Goal: Find specific page/section: Find specific page/section

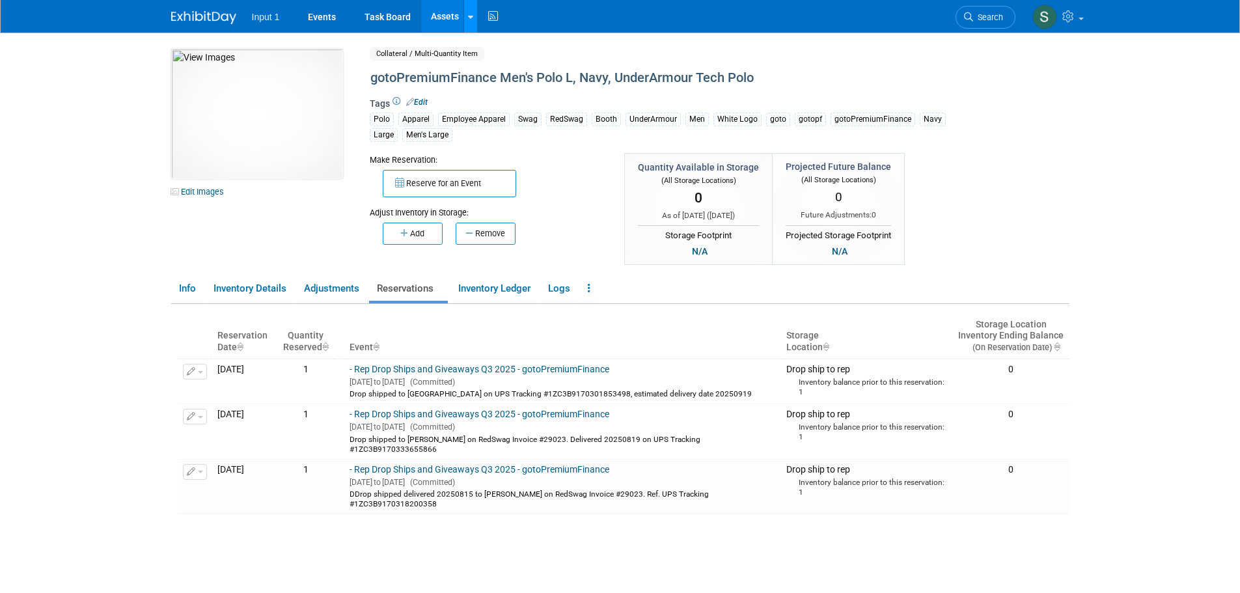
click at [468, 21] on div at bounding box center [470, 16] width 5 height 13
click at [499, 68] on link "Search Assets" at bounding box center [521, 65] width 115 height 18
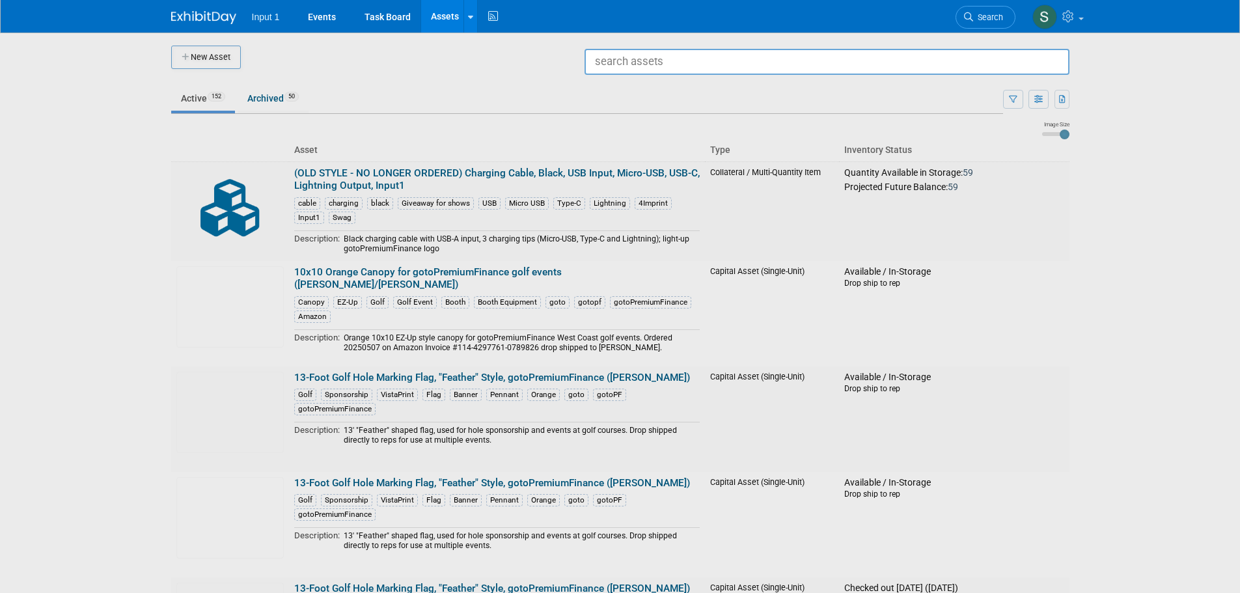
click at [614, 61] on input "text" at bounding box center [827, 62] width 485 height 26
click at [717, 92] on span "Collateral / Multi-Quantity Item" at bounding box center [828, 98] width 465 height 12
type input "Bamboo Coaster, 4x4, with soft-touch feet, Input1"
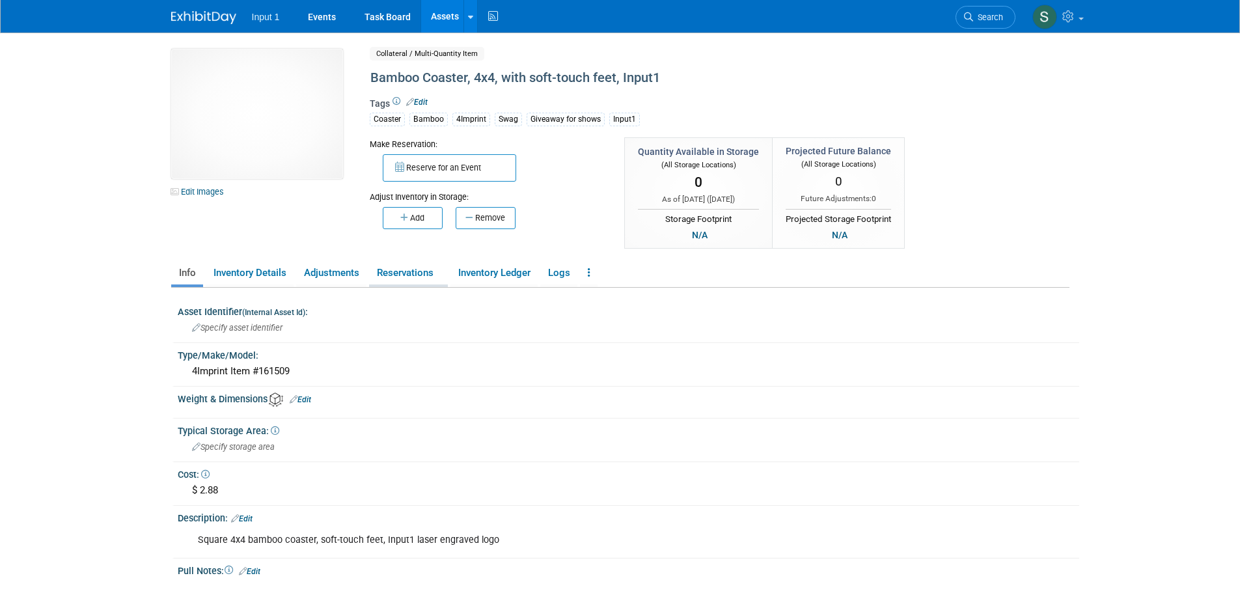
click at [415, 273] on link "Reservations" at bounding box center [408, 273] width 79 height 23
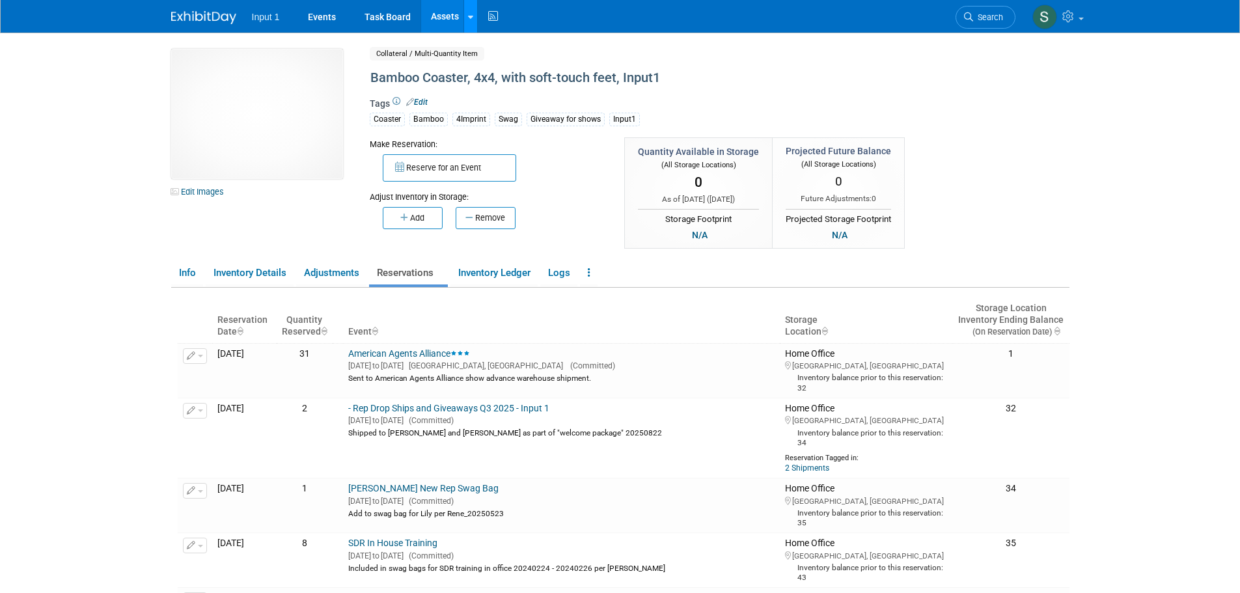
click at [469, 21] on div at bounding box center [470, 16] width 5 height 13
click at [499, 67] on link "Search Assets" at bounding box center [521, 65] width 115 height 18
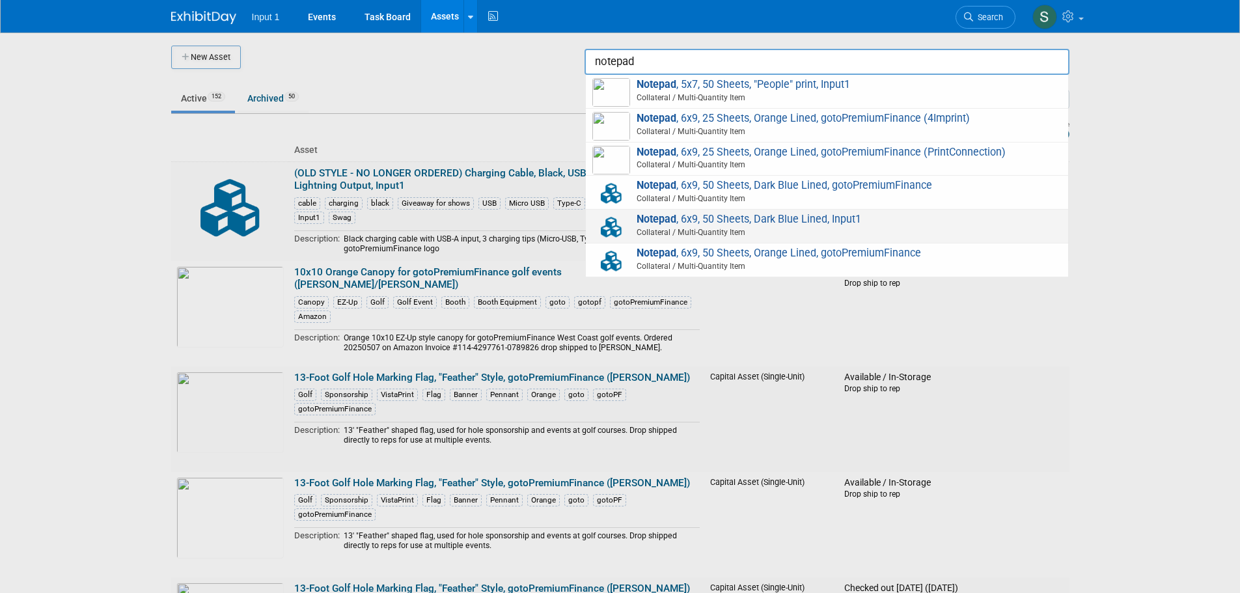
click at [715, 225] on span "Notepad , 6x9, 50 Sheets, Dark Blue Lined, Input1 Collateral / Multi-Quantity I…" at bounding box center [826, 226] width 469 height 27
type input "Notepad, 6x9, 50 Sheets, Dark Blue Lined, Input1"
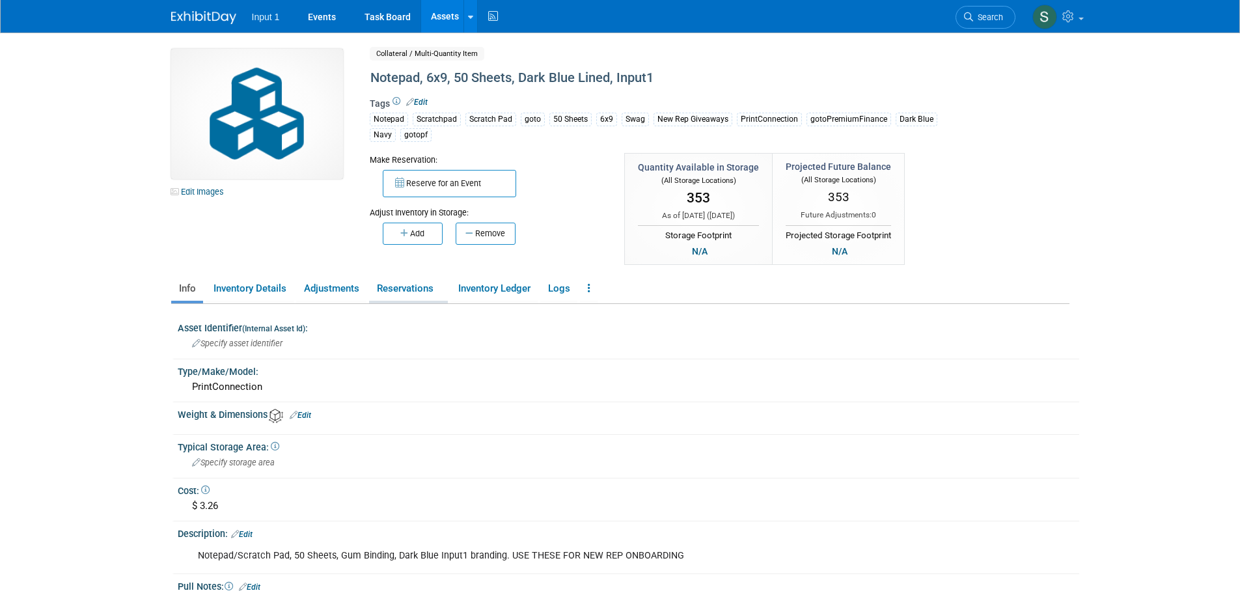
click at [409, 290] on link "Reservations" at bounding box center [408, 288] width 79 height 23
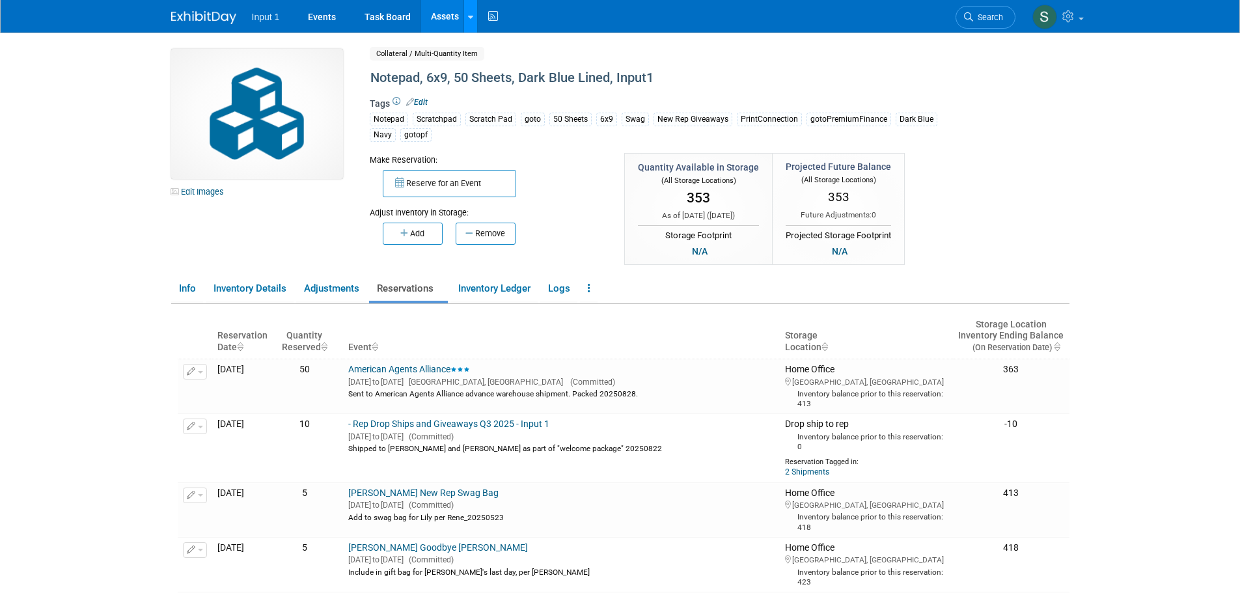
click at [469, 22] on div at bounding box center [470, 16] width 5 height 13
click at [505, 63] on link "Search Assets" at bounding box center [521, 65] width 115 height 18
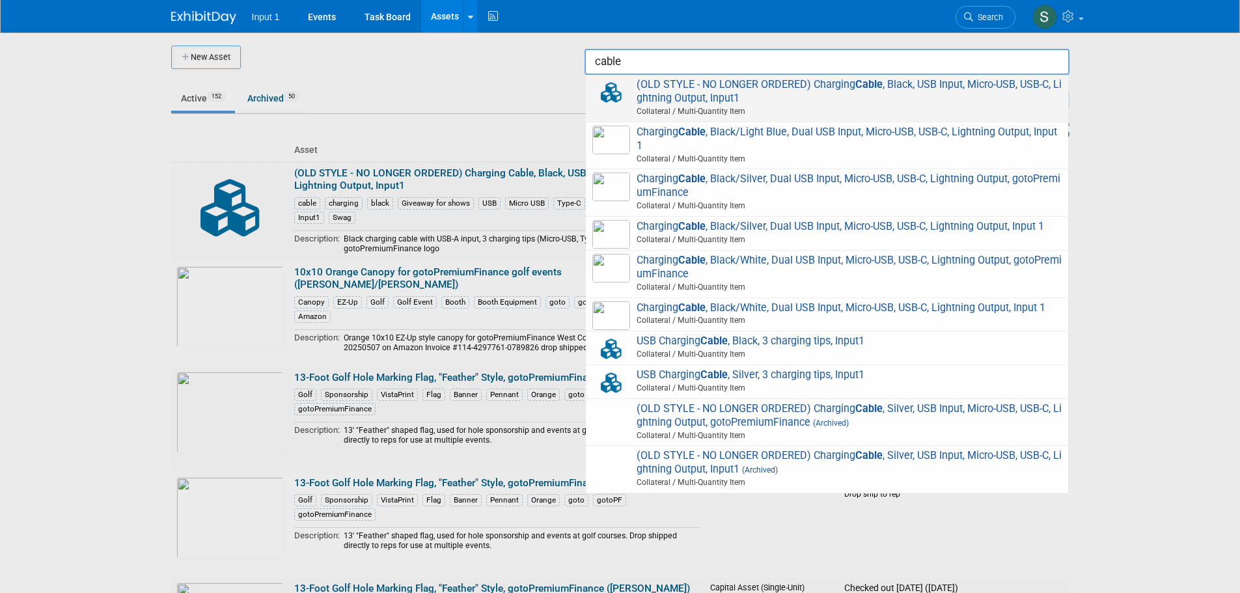
click at [708, 94] on span "(OLD STYLE - NO LONGER ORDERED) Charging Cable , Black, USB Input, Micro-USB, U…" at bounding box center [826, 98] width 469 height 40
type input "(OLD STYLE - NO LONGER ORDERED) Charging Cable, Black, USB Input, Micro-USB, US…"
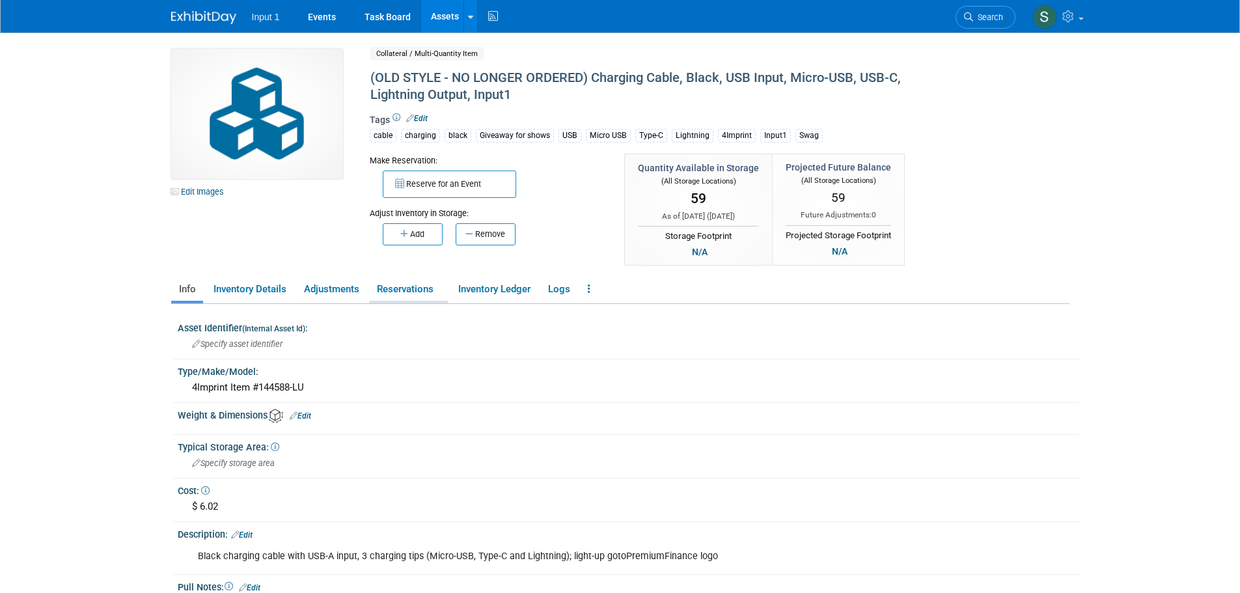
click at [408, 289] on link "Reservations" at bounding box center [408, 289] width 79 height 23
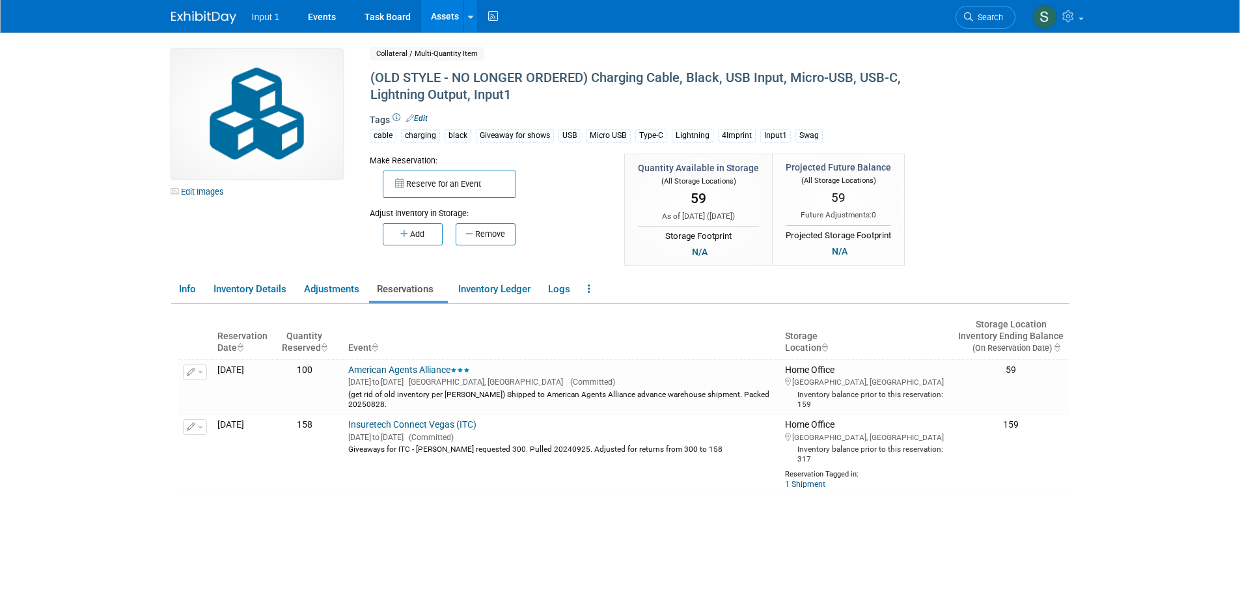
click at [599, 349] on th "Event" at bounding box center [561, 337] width 437 height 46
click at [472, 23] on link at bounding box center [470, 16] width 14 height 33
click at [497, 64] on link "Search Assets" at bounding box center [521, 65] width 115 height 18
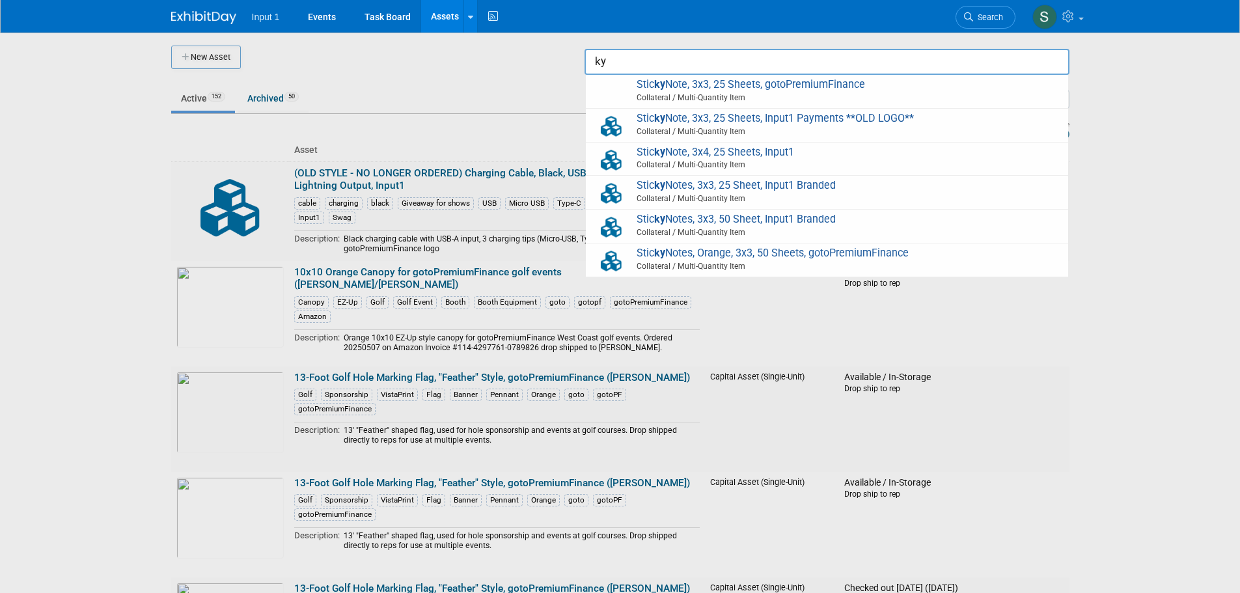
type input "k"
click at [700, 155] on span "Sticky Note, 3x4, 25 Sheets, Input1 Collateral / Multi-Quantity Item" at bounding box center [826, 159] width 469 height 27
type input "Sticky Note, 3x4, 25 Sheets, Input1"
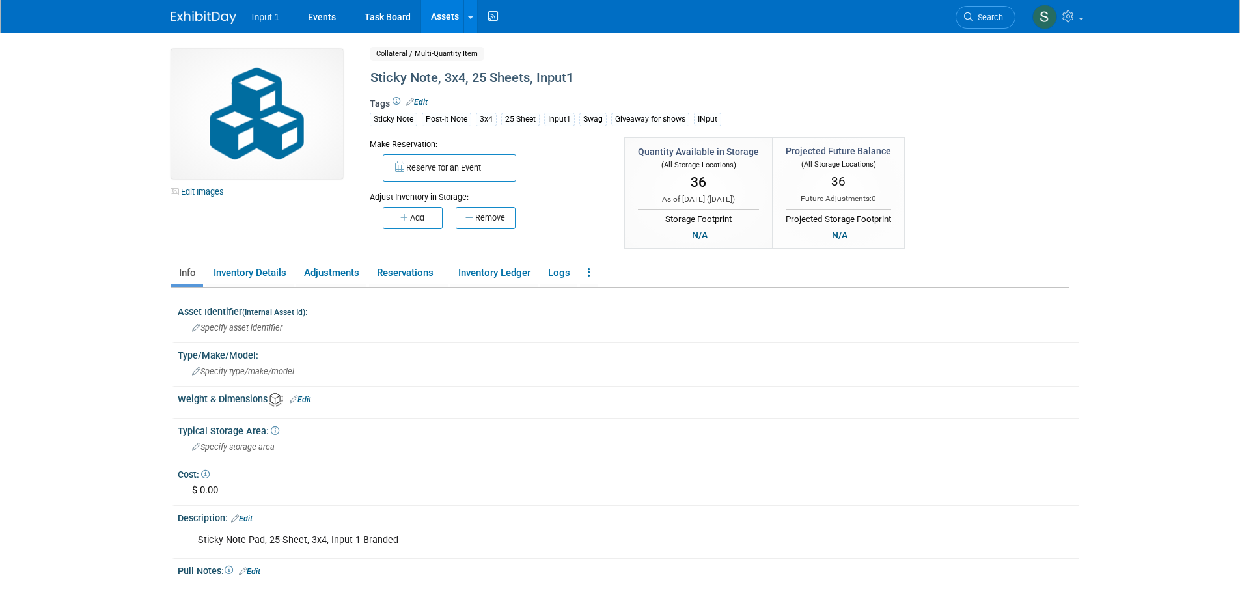
click at [1077, 215] on div "Edit Images Collateral / Multi-Quantity Item Shared Sticky Note, 3x4, 25 Sheets…" at bounding box center [620, 150] width 918 height 202
click at [569, 186] on div "Adjust Inventory in Storage:" at bounding box center [488, 192] width 236 height 21
click at [391, 275] on link "Reservations" at bounding box center [408, 273] width 79 height 23
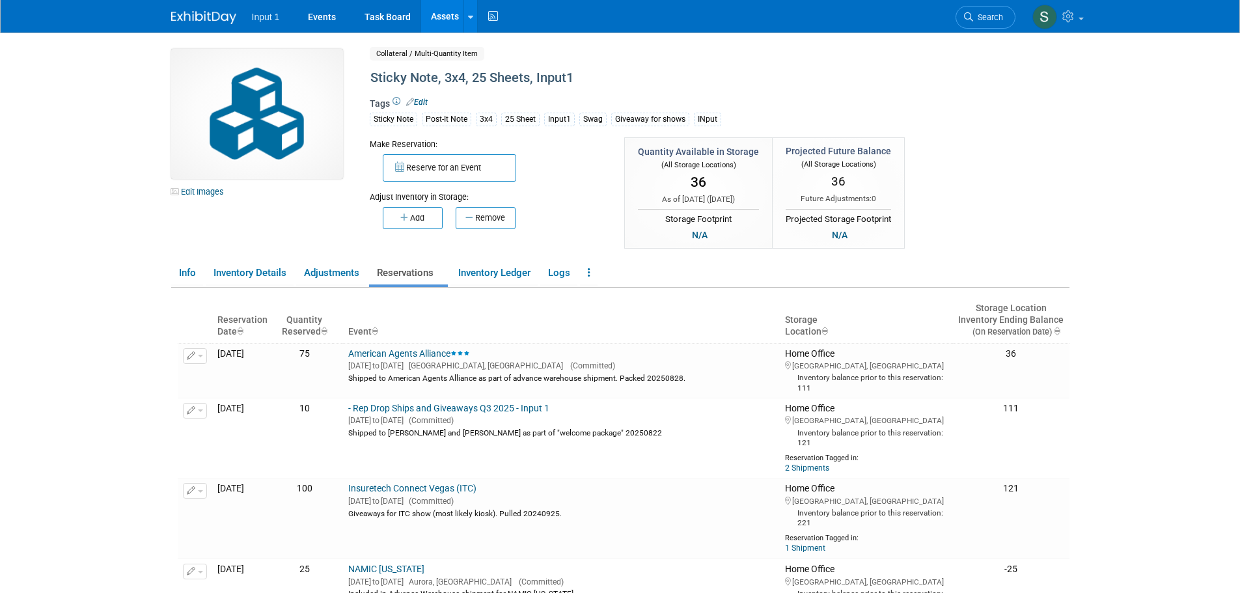
click at [693, 308] on th "Event" at bounding box center [561, 320] width 437 height 46
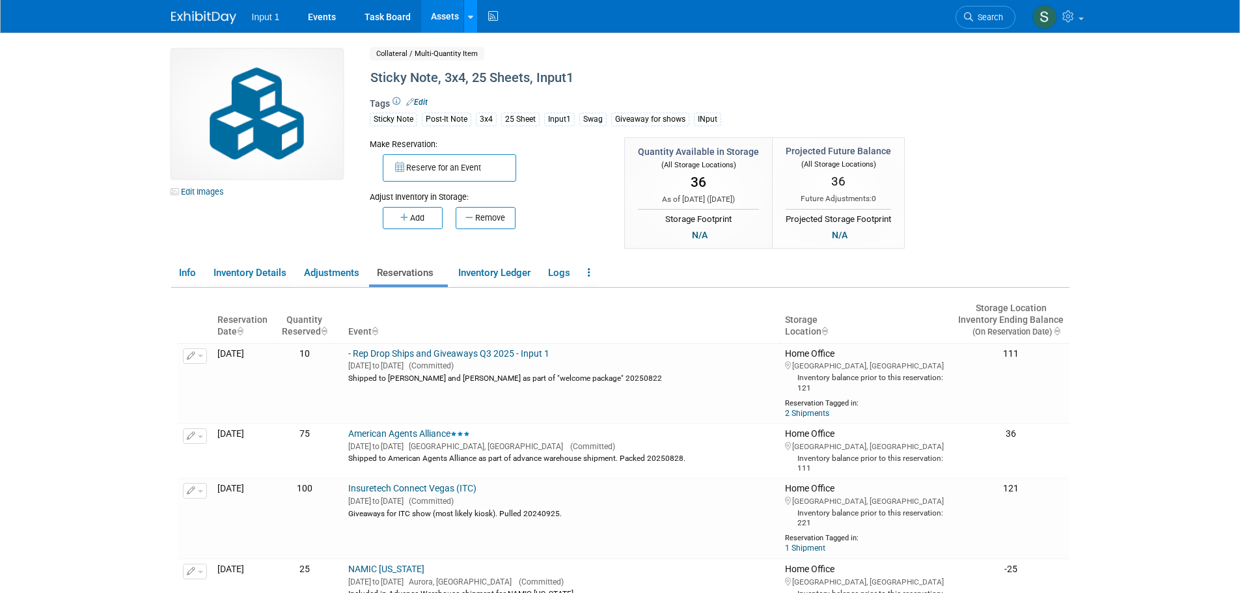
click at [471, 30] on link at bounding box center [470, 16] width 14 height 33
click at [487, 63] on link "Search Assets" at bounding box center [521, 65] width 115 height 18
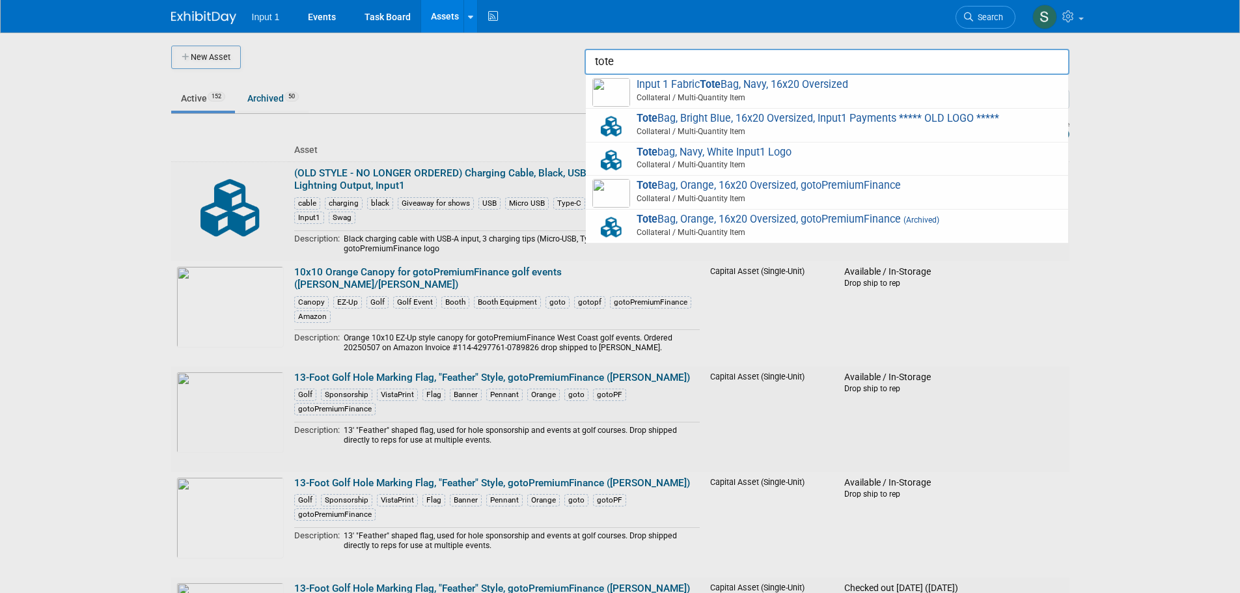
click at [683, 90] on span "Input 1 Fabric Tote Bag, Navy, 16x20 Oversized Collateral / Multi-Quantity Item" at bounding box center [826, 91] width 469 height 27
type input "Input 1 Fabric Tote Bag, Navy, 16x20 Oversized"
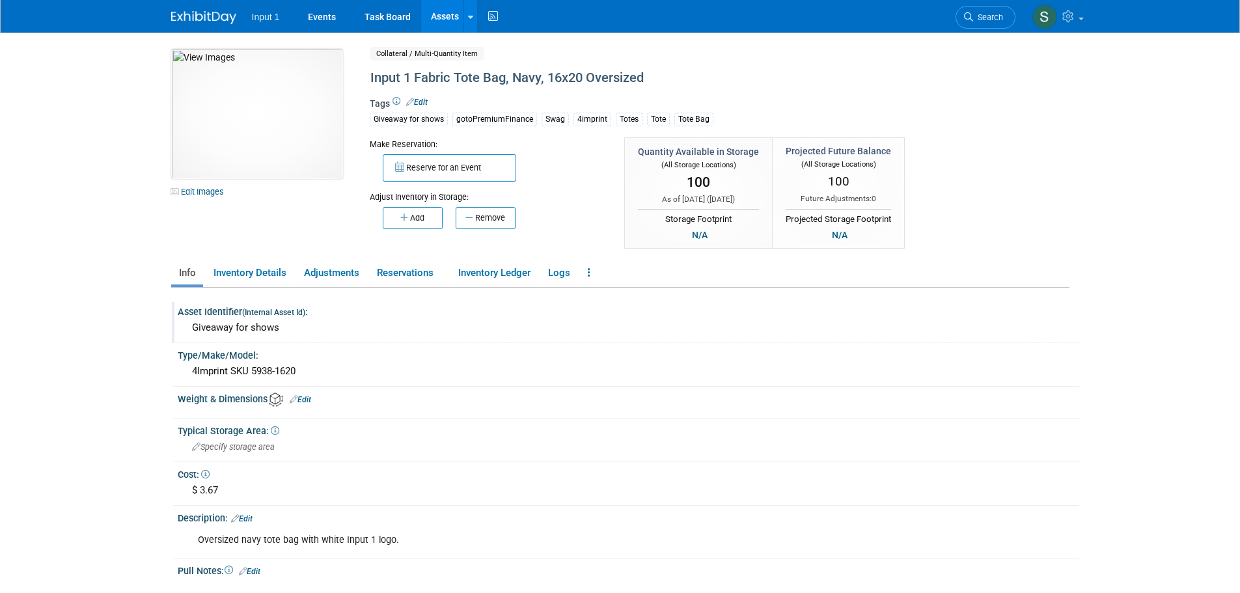
scroll to position [65, 0]
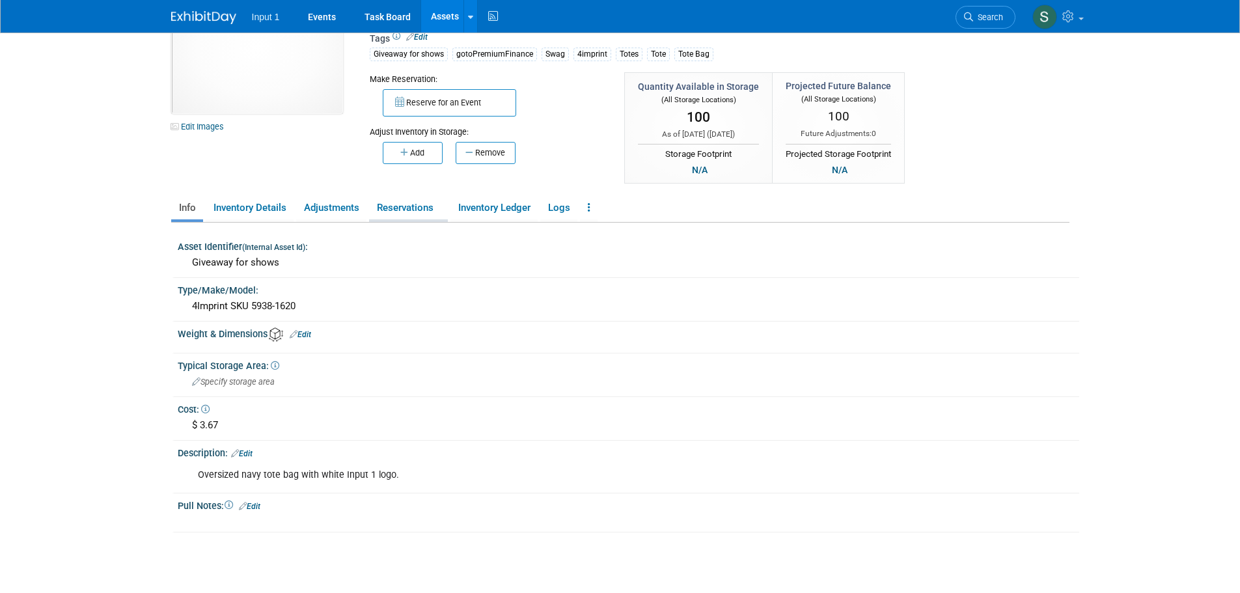
click at [404, 210] on link "Reservations" at bounding box center [408, 208] width 79 height 23
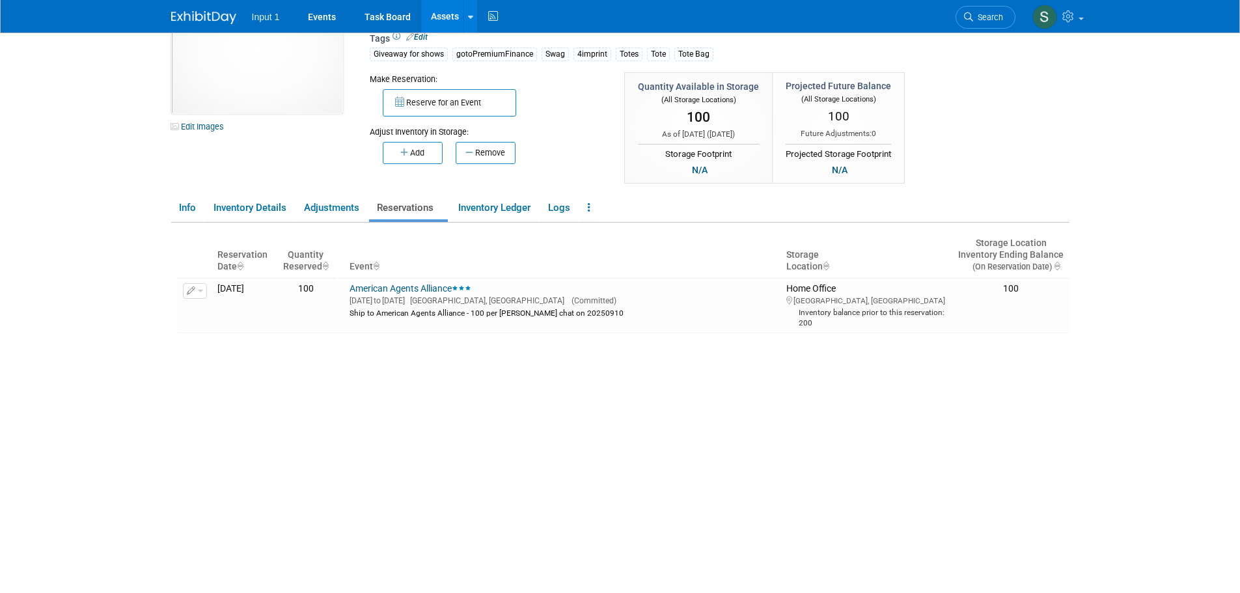
click at [510, 450] on div "Insufficient inventory available for upcoming reservations in at least one stor…" at bounding box center [624, 398] width 892 height 333
click at [471, 18] on icon at bounding box center [470, 17] width 5 height 8
click at [491, 65] on link "Search Assets" at bounding box center [521, 65] width 115 height 18
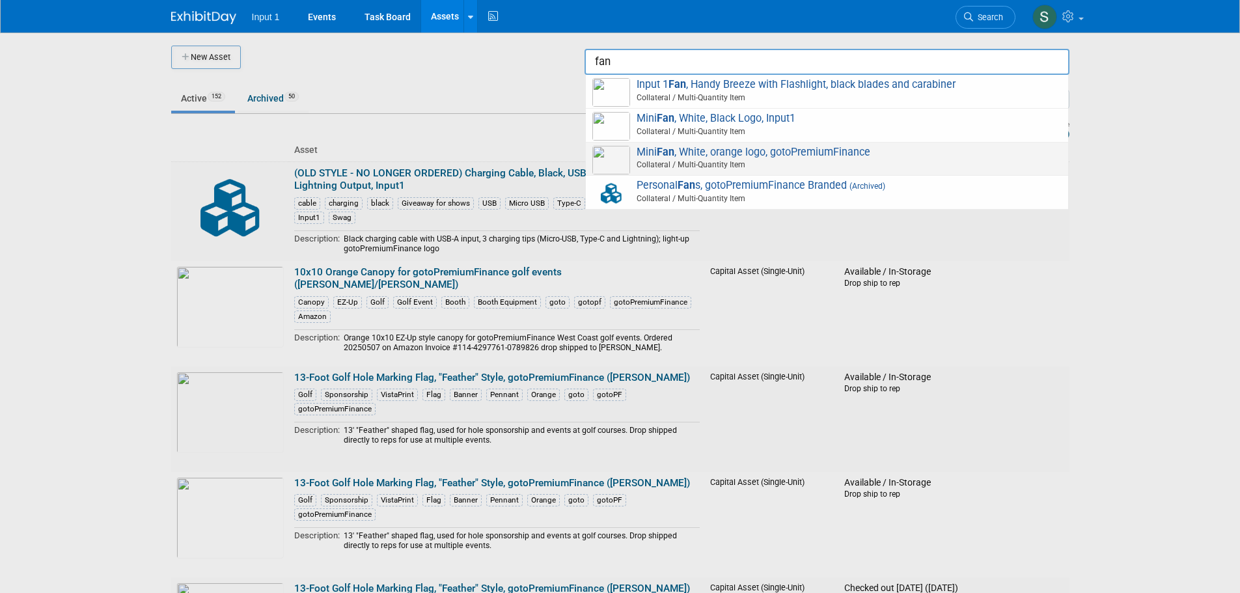
click at [711, 162] on span "Collateral / Multi-Quantity Item" at bounding box center [828, 165] width 465 height 12
type input "Mini Fan, White, orange logo, gotoPremiumFinance"
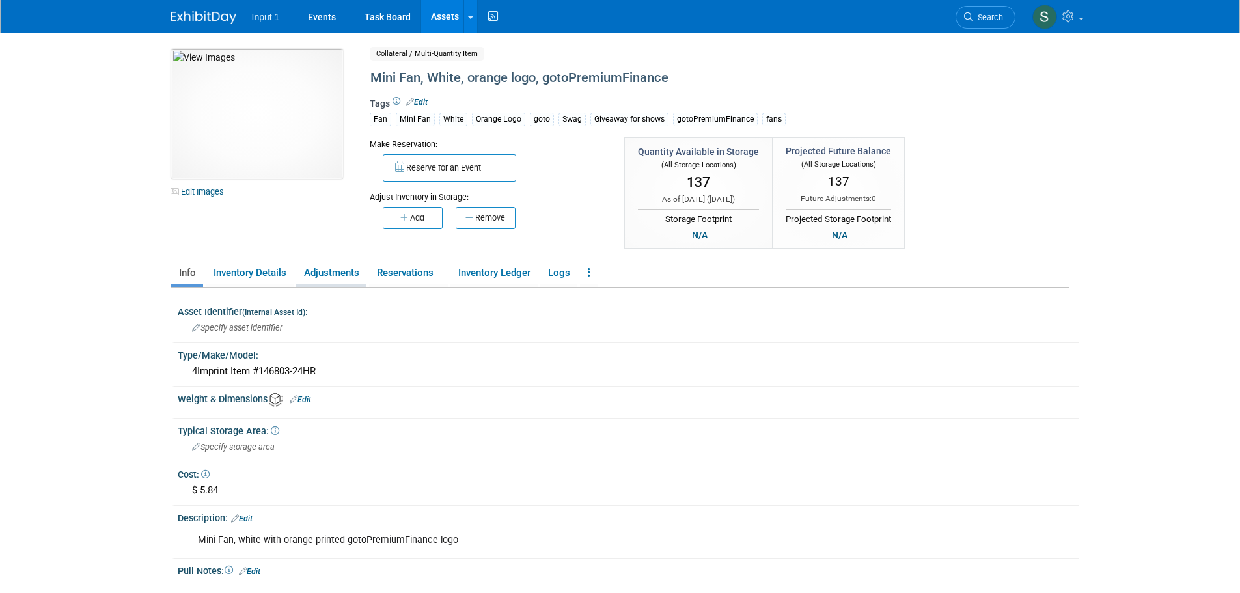
click at [329, 273] on link "Adjustments" at bounding box center [331, 273] width 70 height 23
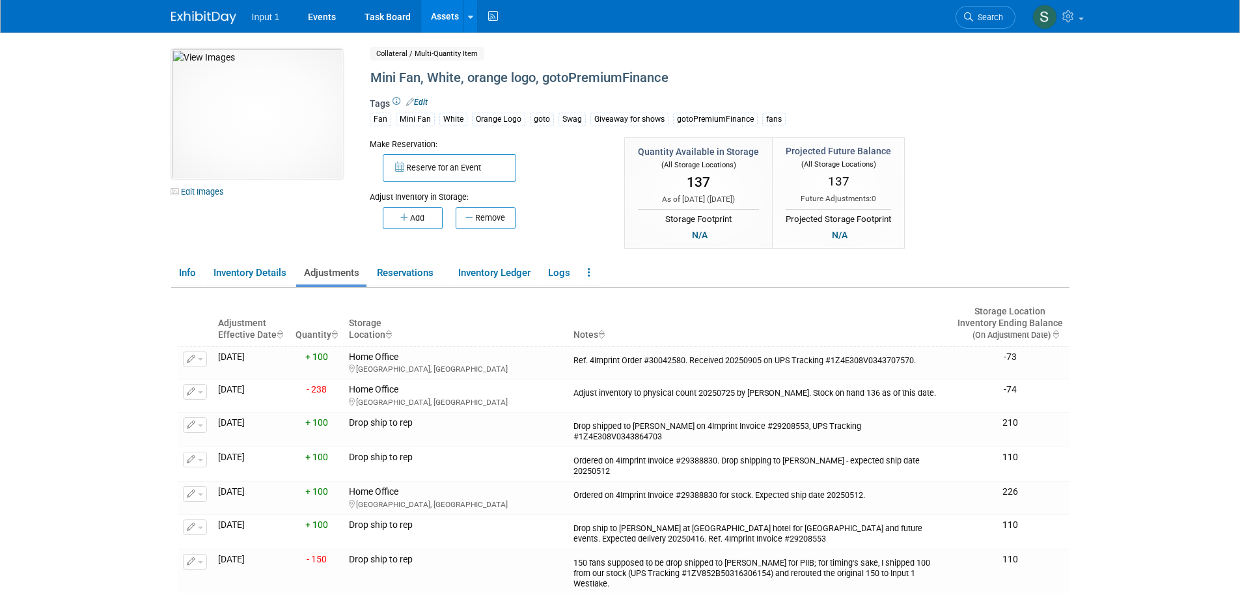
click at [1031, 176] on div "10049746-10720757-eb63aaaf-62a9-4e36-bb45-6fdda699bb8d.jpg Edit Images Collater…" at bounding box center [620, 150] width 918 height 202
click at [66, 294] on body "Input 1 Events Task Board Assets New Asset Search Assets" at bounding box center [620, 296] width 1240 height 593
